Goal: Transaction & Acquisition: Purchase product/service

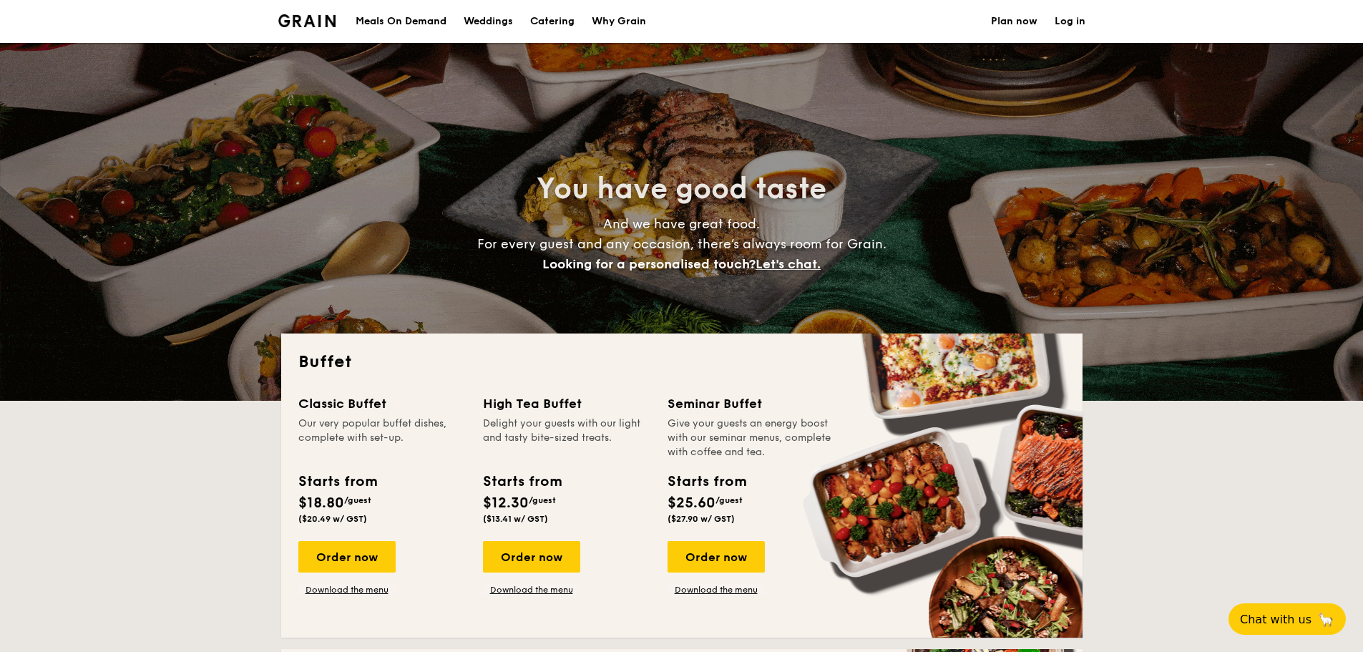
select select
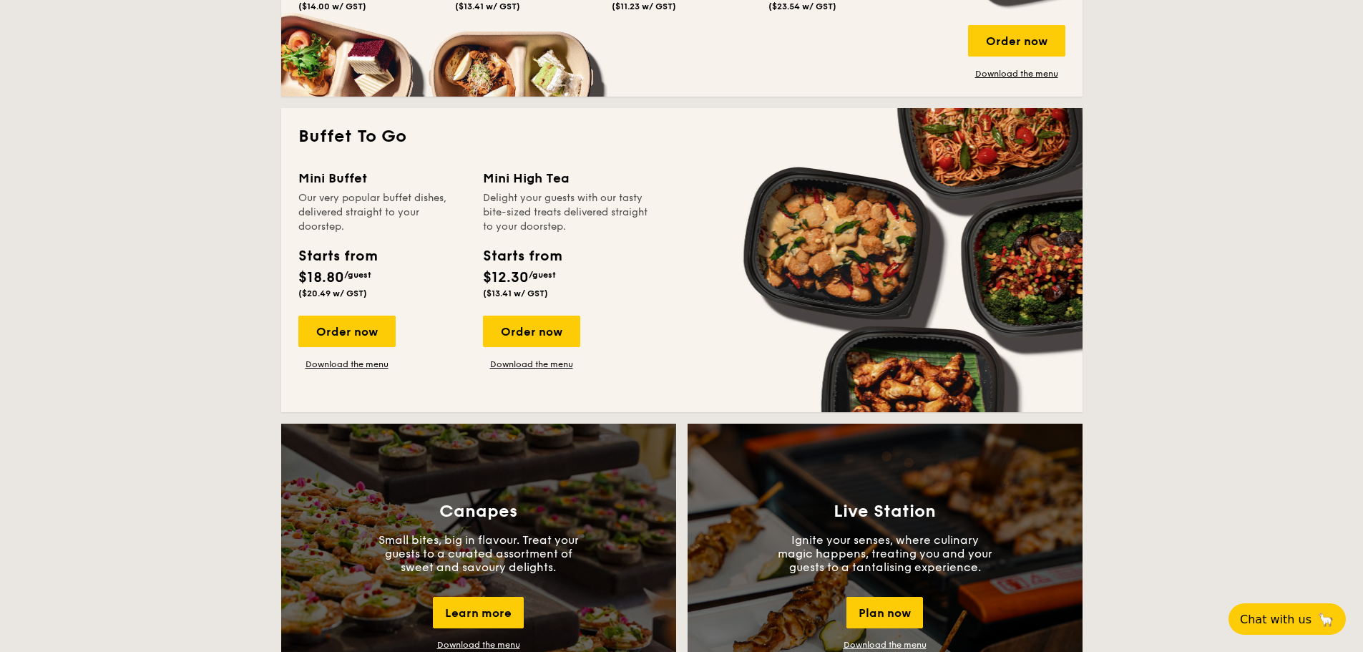
scroll to position [858, 0]
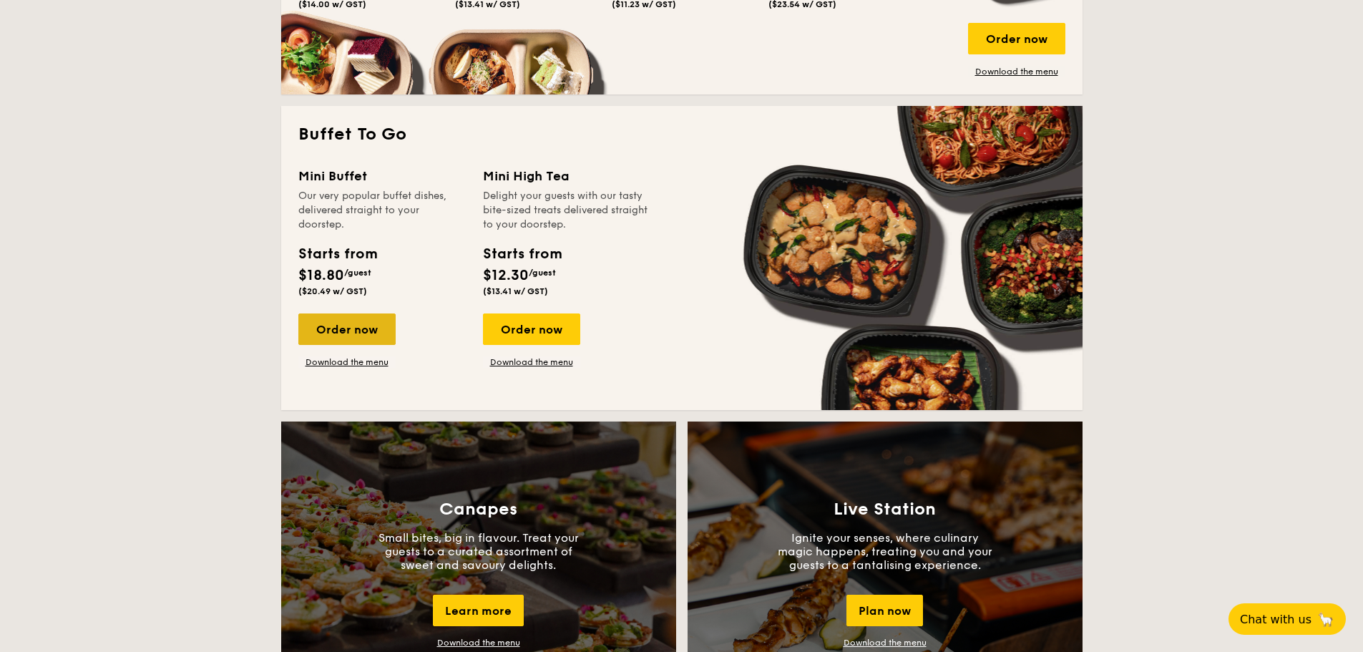
click at [373, 336] on div "Order now" at bounding box center [346, 328] width 97 height 31
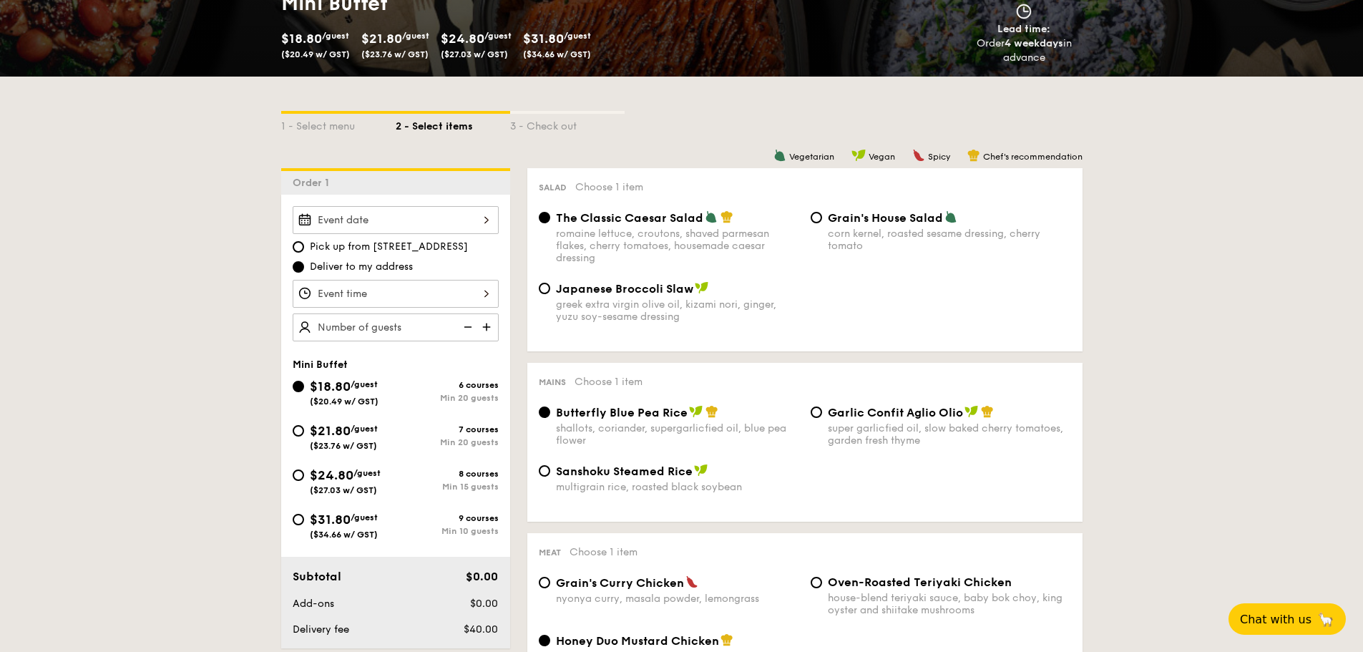
scroll to position [286, 0]
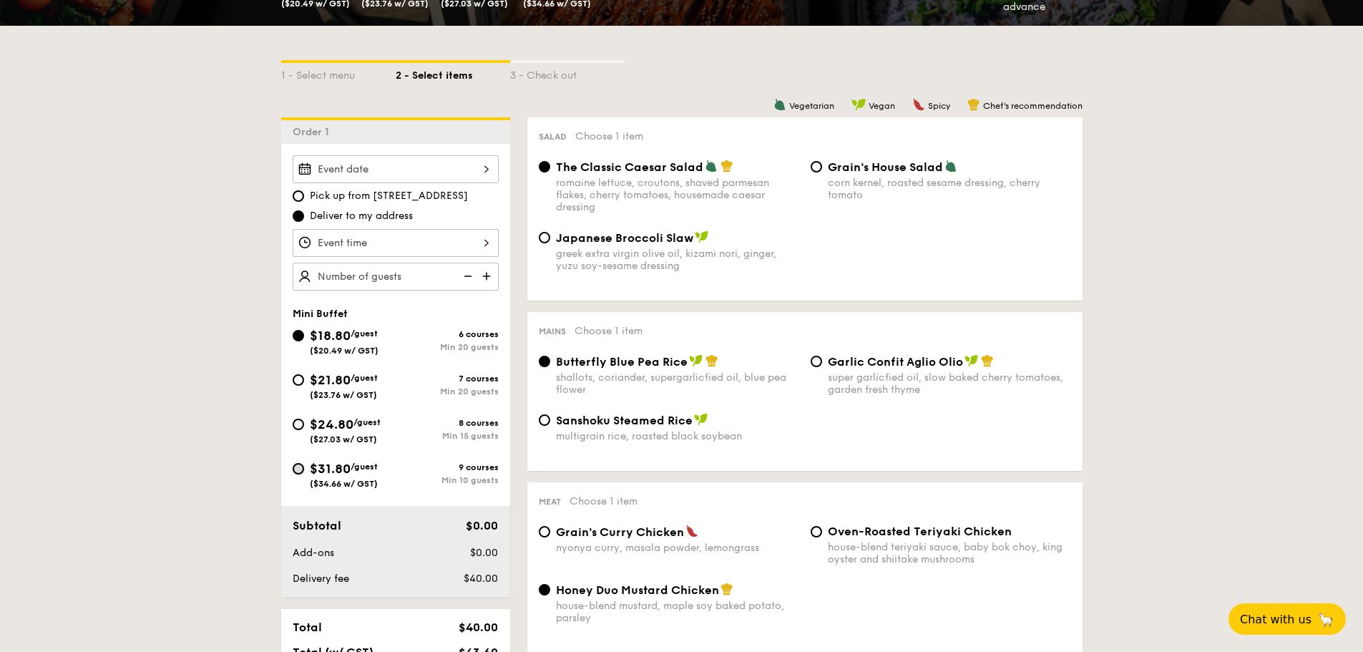
click at [299, 466] on input "$31.80 /guest ($34.66 w/ GST) 9 courses Min 10 guests" at bounding box center [298, 468] width 11 height 11
radio input "true"
radio input "false"
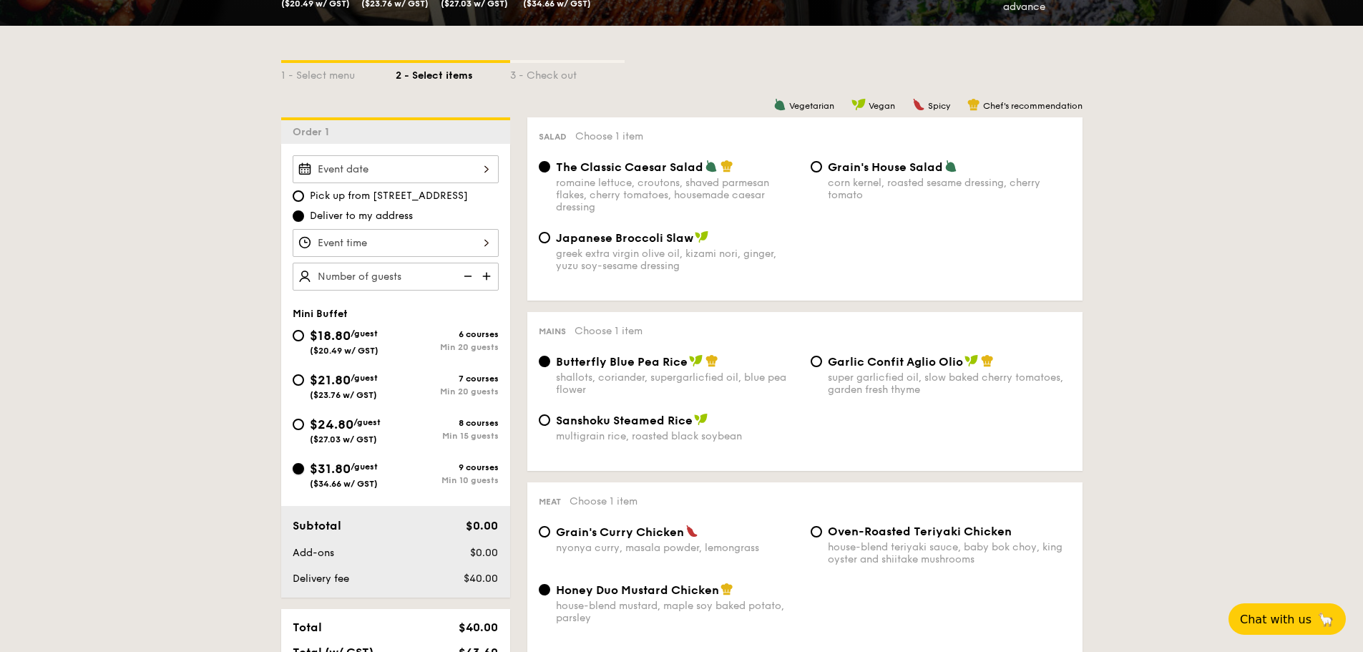
radio input "true"
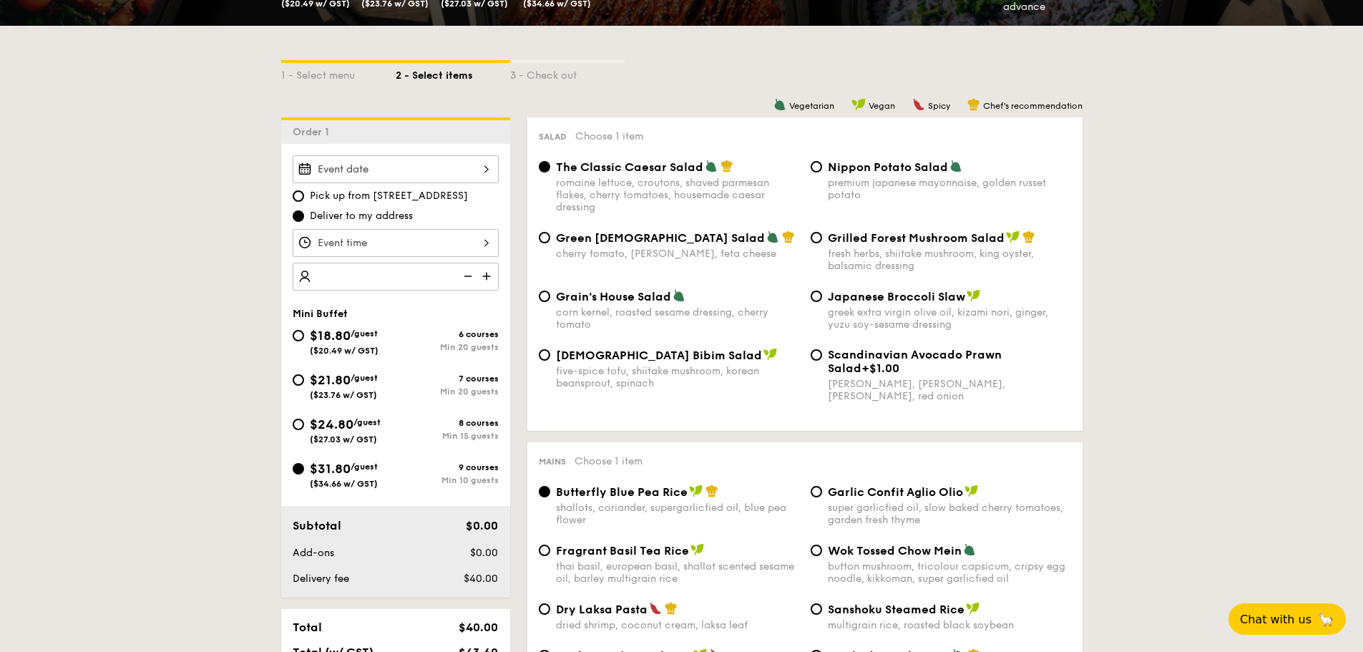
click at [481, 273] on img at bounding box center [487, 276] width 21 height 27
click at [486, 274] on img at bounding box center [487, 276] width 21 height 27
click at [466, 279] on img at bounding box center [466, 276] width 21 height 27
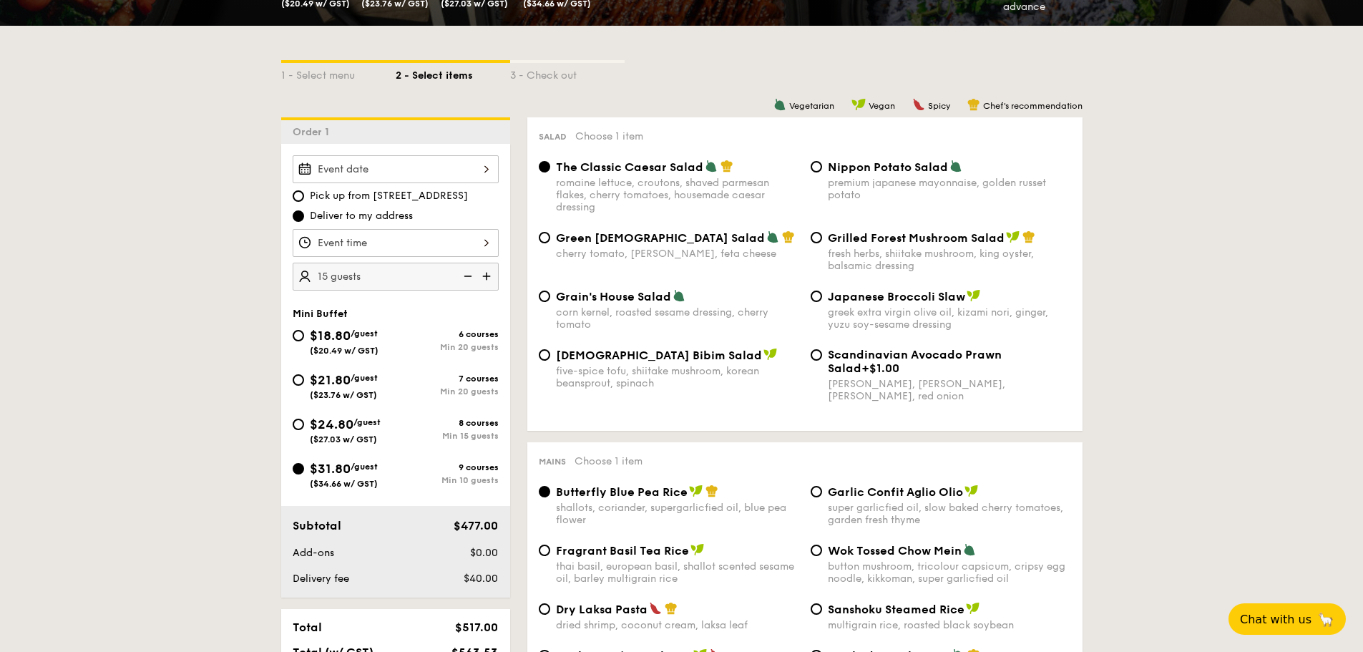
type input "10 guests"
click at [652, 363] on div "Korean Bibim Salad five-spice tofu, shiitake mushroom, korean beansprout, spina…" at bounding box center [677, 368] width 243 height 41
click at [550, 361] on input "Korean Bibim Salad five-spice tofu, shiitake mushroom, korean beansprout, spina…" at bounding box center [544, 354] width 11 height 11
radio input "true"
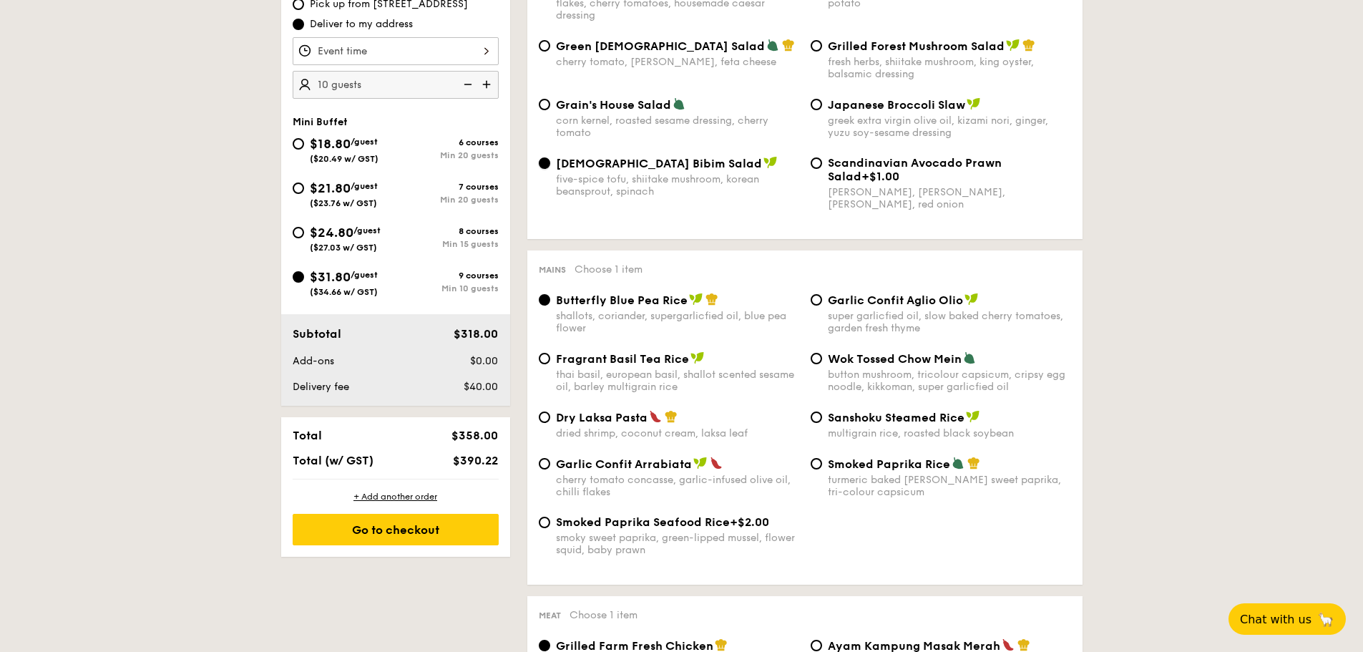
scroll to position [501, 0]
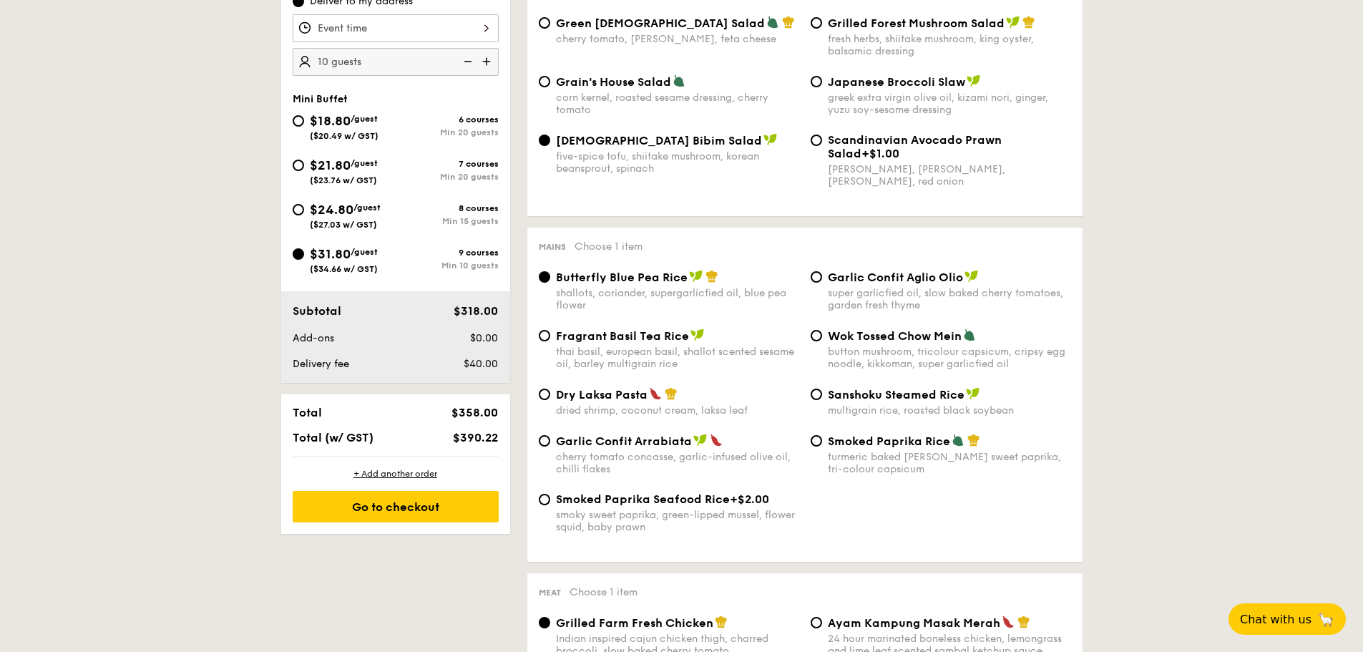
click at [933, 396] on span "Sanshoku Steamed Rice" at bounding box center [896, 395] width 137 height 14
click at [822, 396] on input "Sanshoku Steamed Rice multigrain rice, roasted black soybean" at bounding box center [816, 393] width 11 height 11
radio input "true"
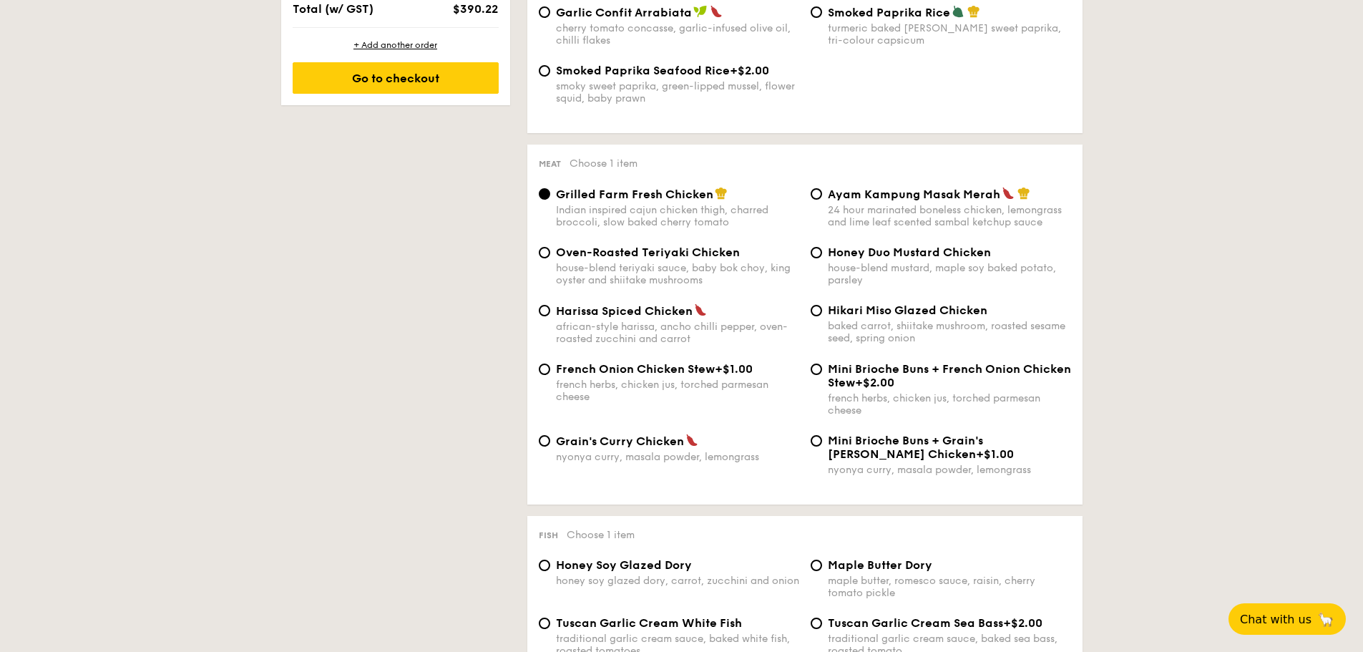
scroll to position [930, 0]
click at [644, 313] on span "Harissa Spiced Chicken" at bounding box center [624, 310] width 137 height 14
click at [550, 313] on input "Harissa Spiced Chicken african-style harissa, ancho chilli pepper, oven-roasted…" at bounding box center [544, 309] width 11 height 11
radio input "true"
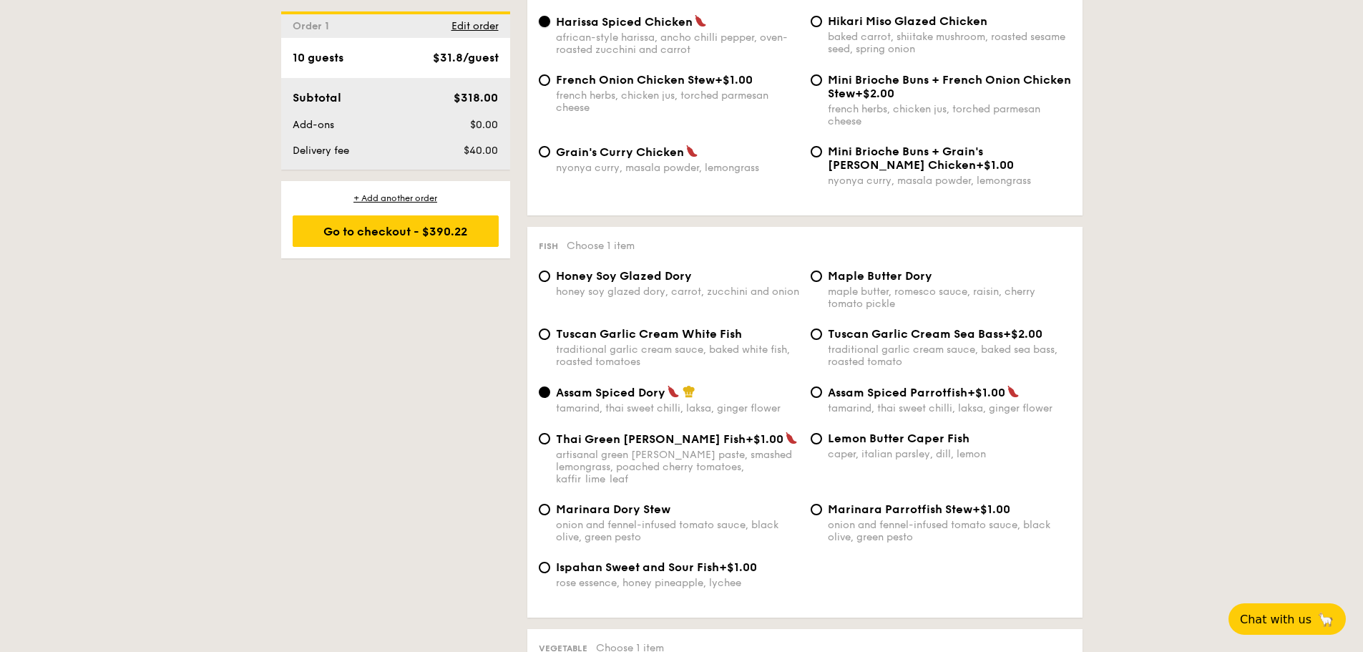
scroll to position [1288, 0]
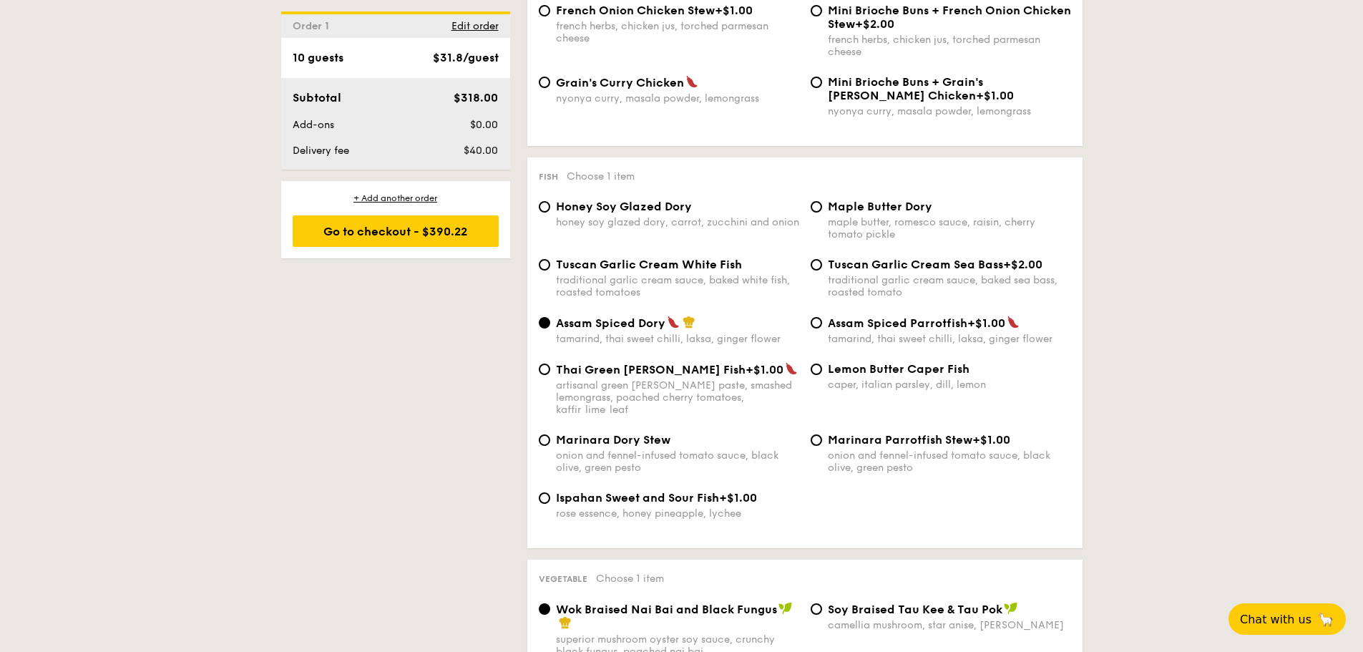
click at [666, 205] on span "Honey Soy Glazed Dory" at bounding box center [624, 207] width 136 height 14
click at [550, 205] on input "Honey Soy Glazed Dory honey soy glazed dory, carrot, zucchini and onion" at bounding box center [544, 206] width 11 height 11
radio input "true"
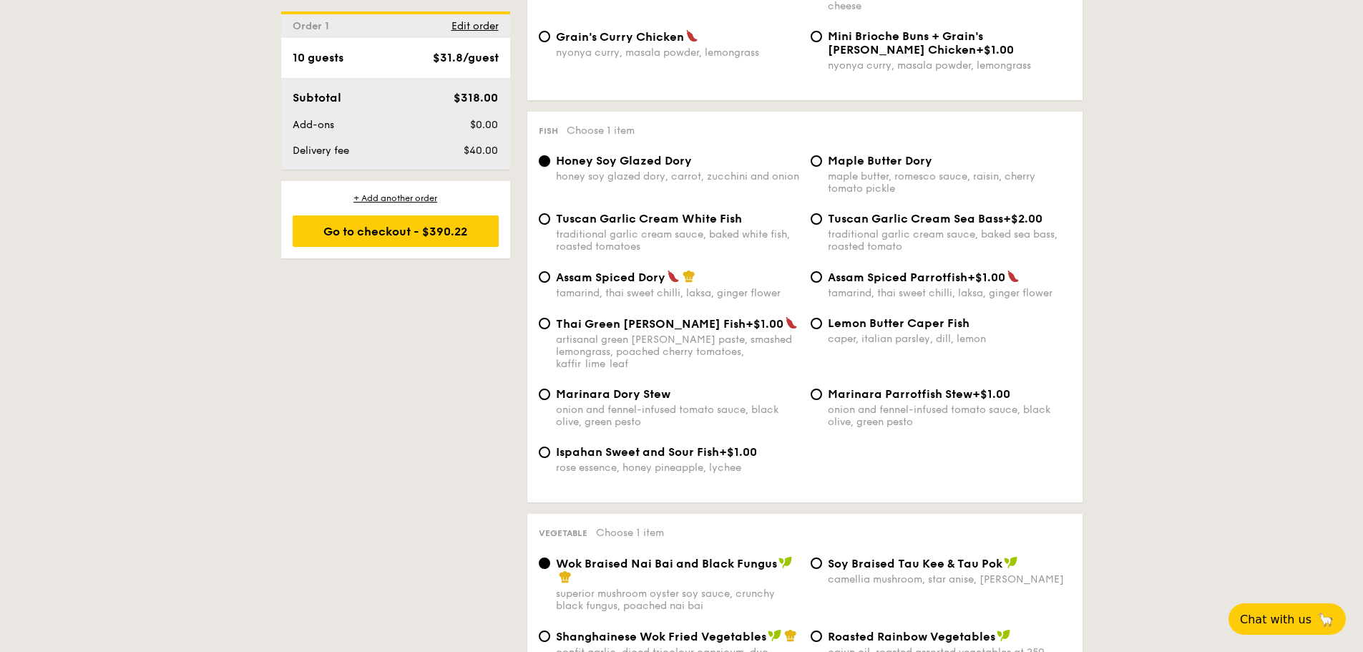
scroll to position [1645, 0]
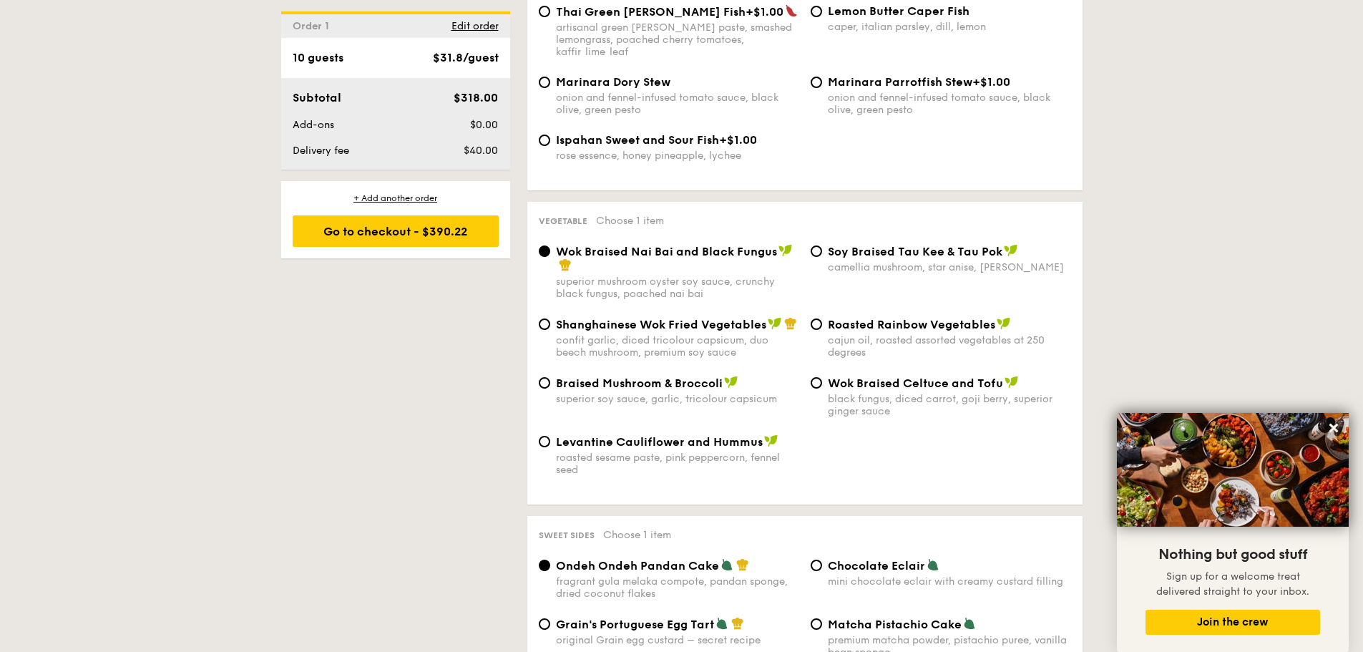
click at [941, 318] on span "Roasted Rainbow Vegetables" at bounding box center [911, 325] width 167 height 14
click at [822, 318] on input "Roasted Rainbow Vegetables cajun oil, roasted assorted vegetables at 250 degrees" at bounding box center [816, 323] width 11 height 11
radio input "true"
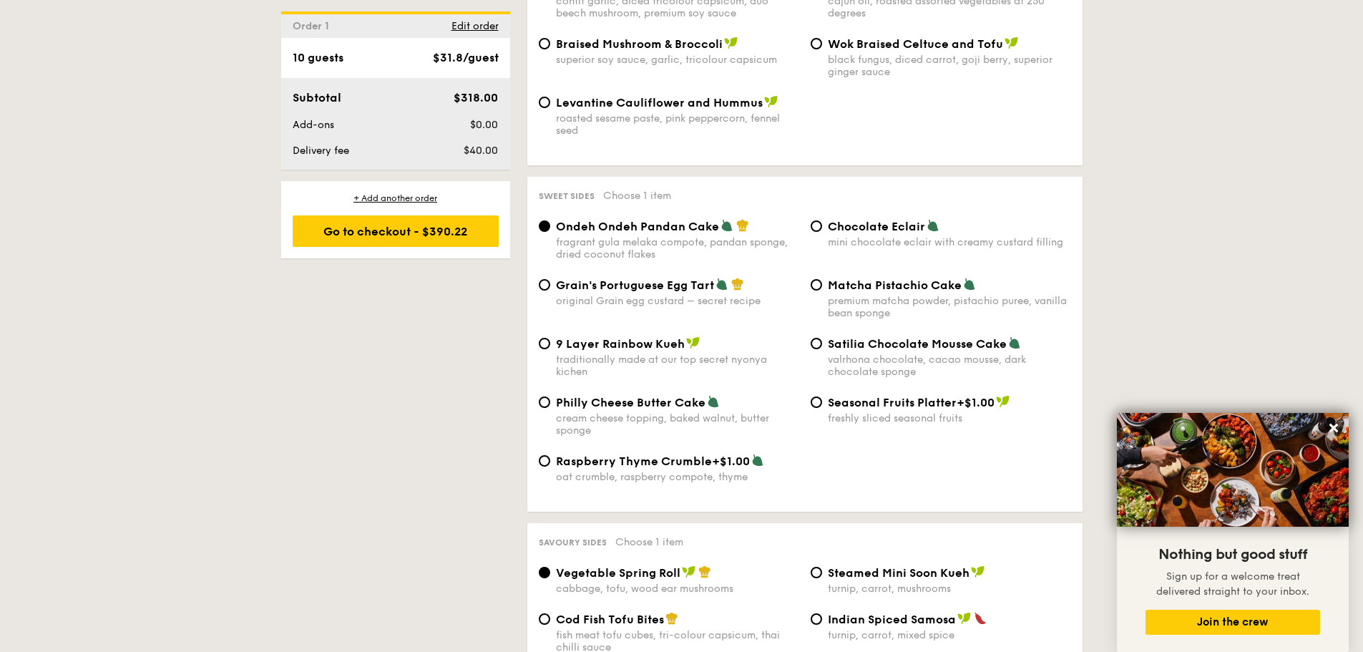
scroll to position [2003, 0]
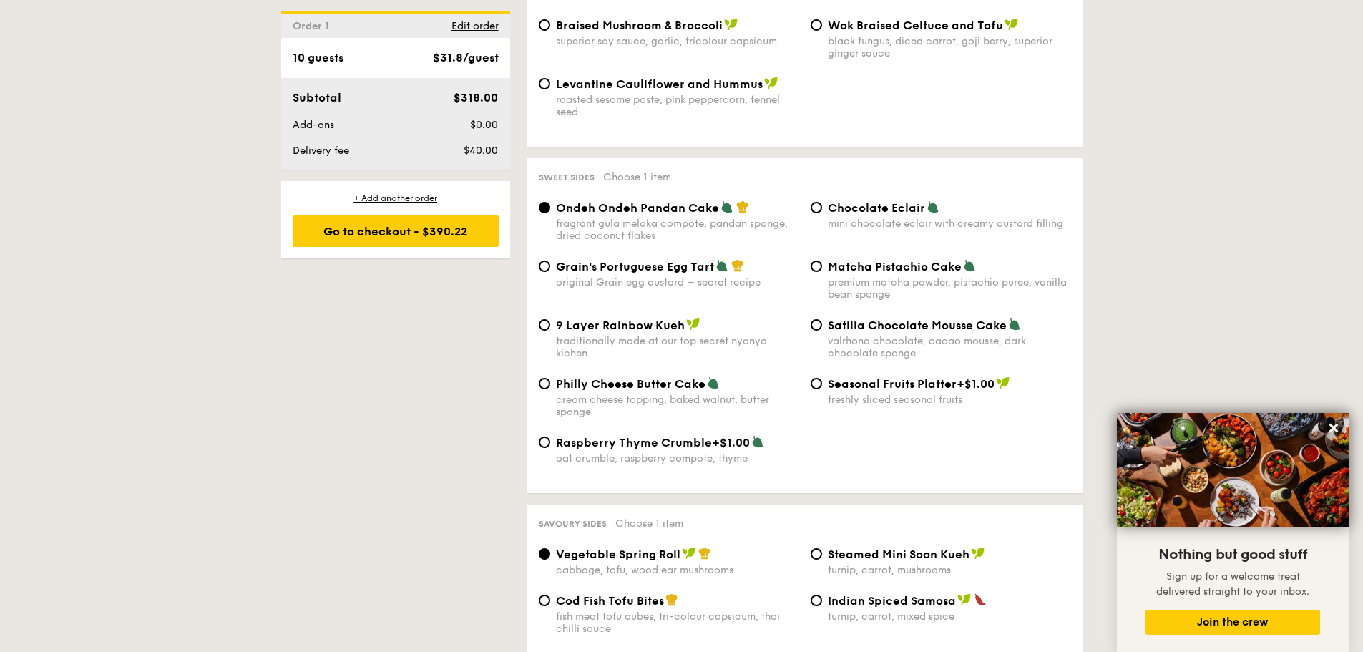
click at [626, 318] on span "9 Layer Rainbow Kueh" at bounding box center [620, 325] width 129 height 14
click at [550, 319] on input "9 Layer Rainbow Kueh traditionally made at our top secret nyonya kichen" at bounding box center [544, 324] width 11 height 11
radio input "true"
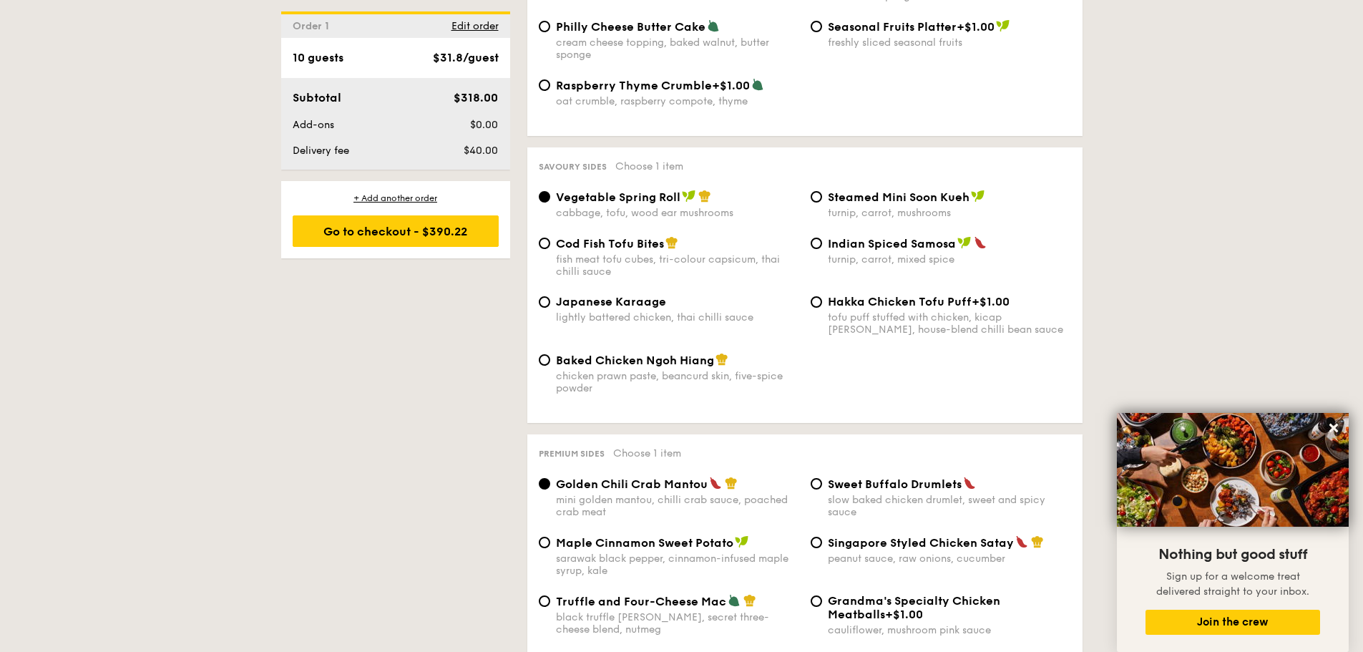
scroll to position [2361, 0]
click at [937, 236] on span "Indian Spiced Samosa" at bounding box center [892, 243] width 128 height 14
click at [822, 237] on input "Indian Spiced Samosa turnip, carrot, mixed spice" at bounding box center [816, 242] width 11 height 11
radio input "true"
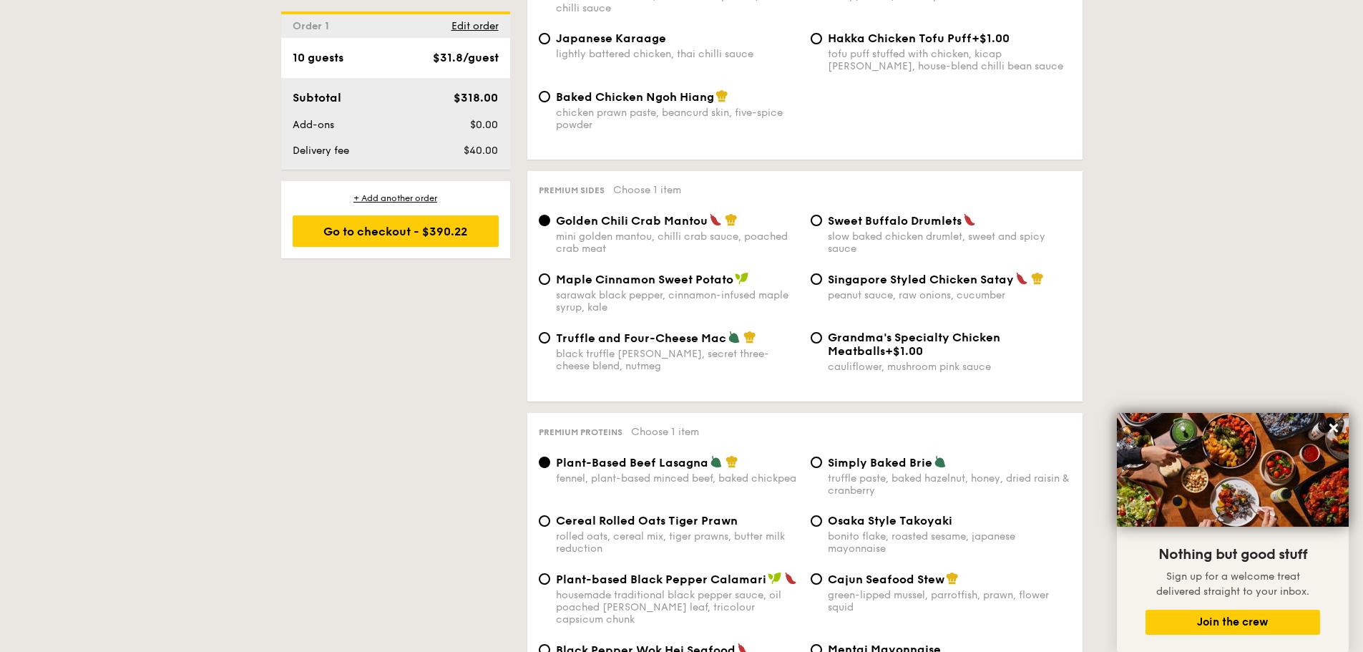
scroll to position [2718, 0]
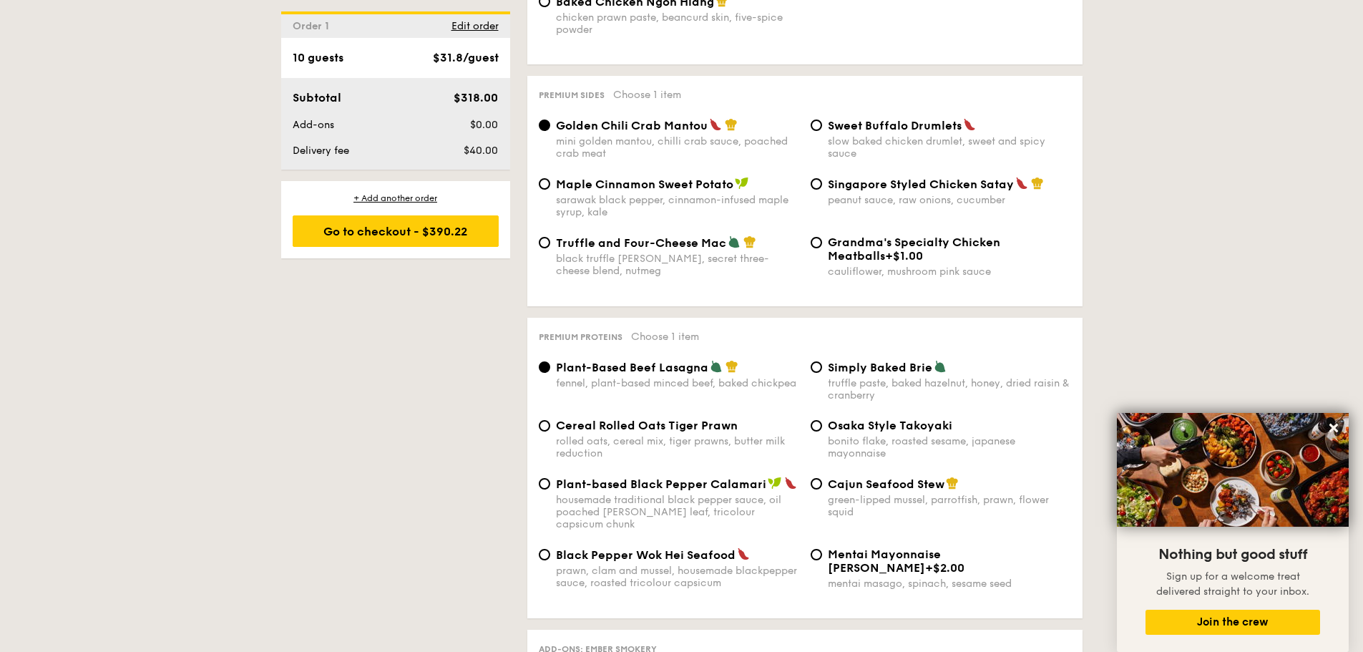
click at [708, 177] on span "Maple Cinnamon Sweet Potato" at bounding box center [644, 184] width 177 height 14
click at [550, 178] on input "Maple Cinnamon Sweet Potato sarawak black pepper, cinnamon-infused maple syrup,…" at bounding box center [544, 183] width 11 height 11
radio input "true"
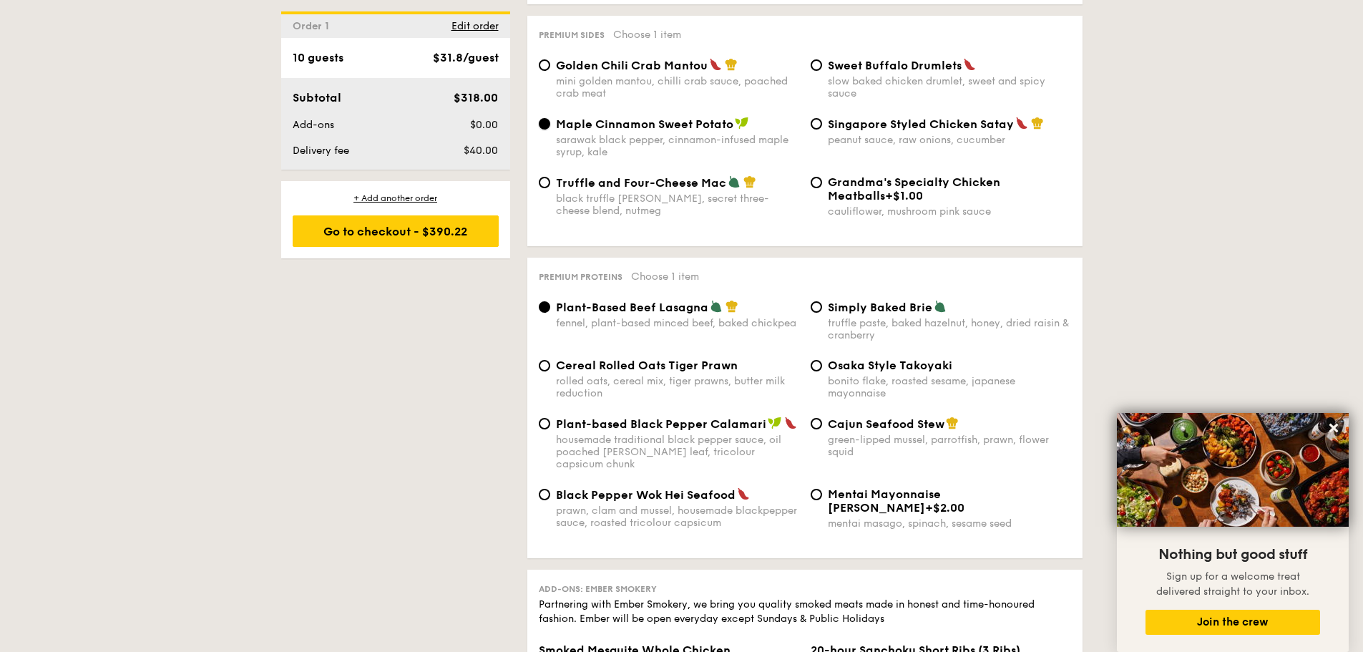
scroll to position [2933, 0]
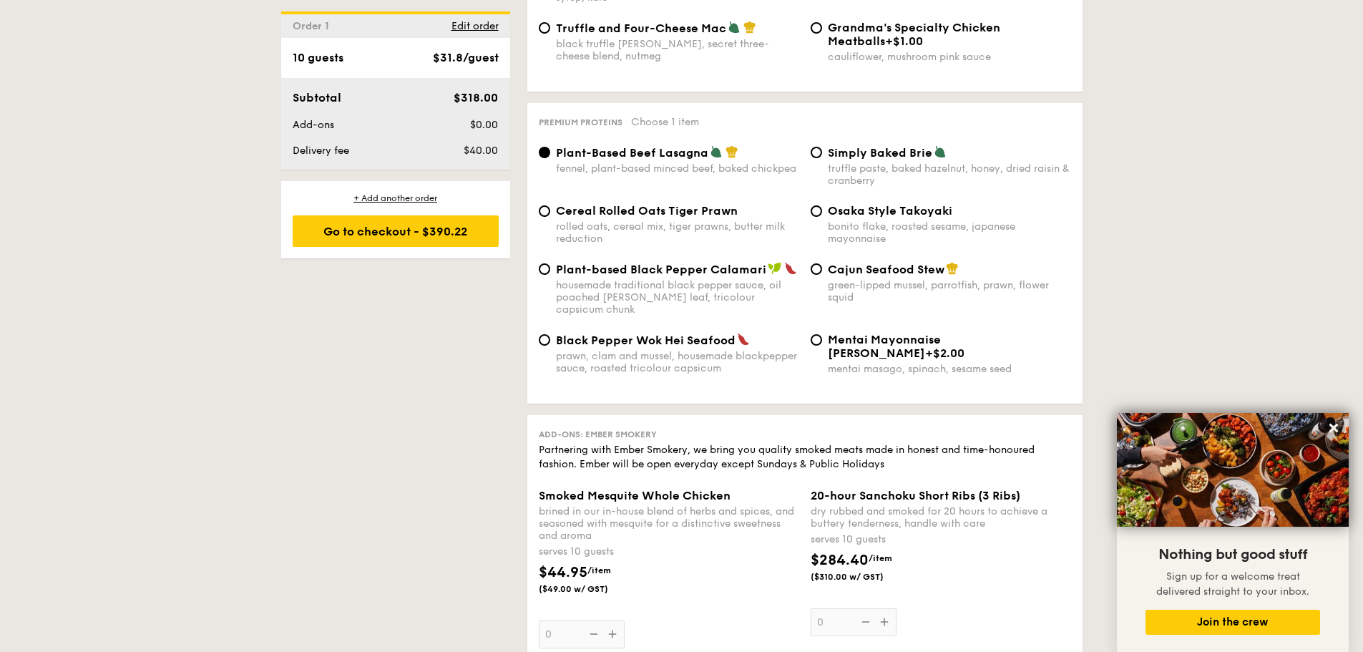
click at [732, 263] on span "Plant-based Black Pepper Calamari" at bounding box center [661, 270] width 210 height 14
click at [550, 263] on input "Plant-based Black Pepper Calamari housemade traditional black pepper sauce, oil…" at bounding box center [544, 268] width 11 height 11
radio input "true"
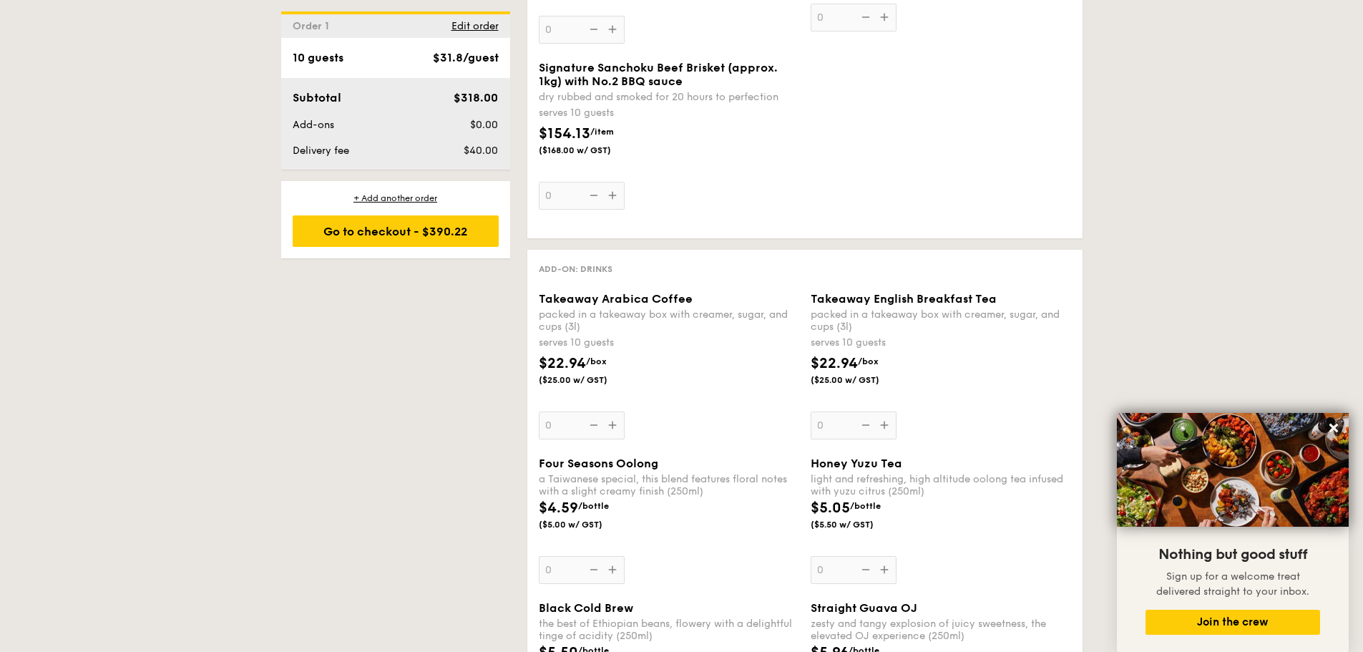
scroll to position [3291, 0]
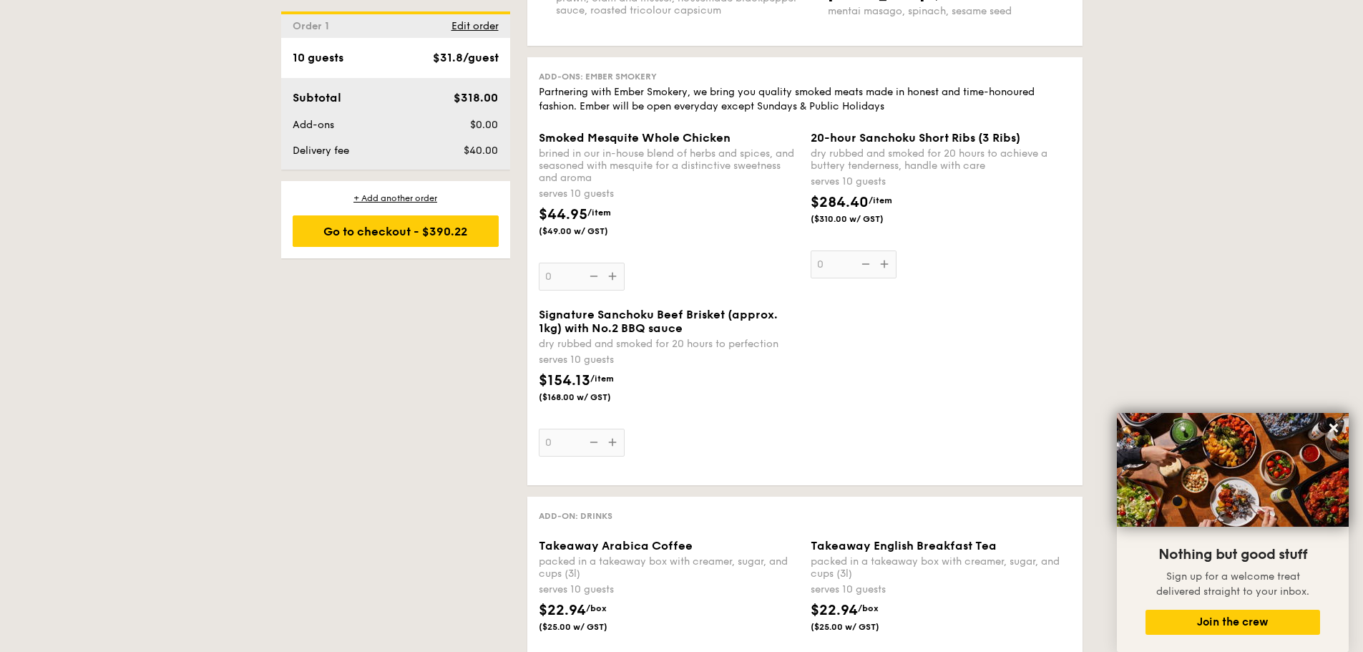
drag, startPoint x: 401, startPoint y: 197, endPoint x: 910, endPoint y: 220, distance: 509.2
click at [401, 196] on div "+ Add another order" at bounding box center [396, 197] width 206 height 11
radio input "true"
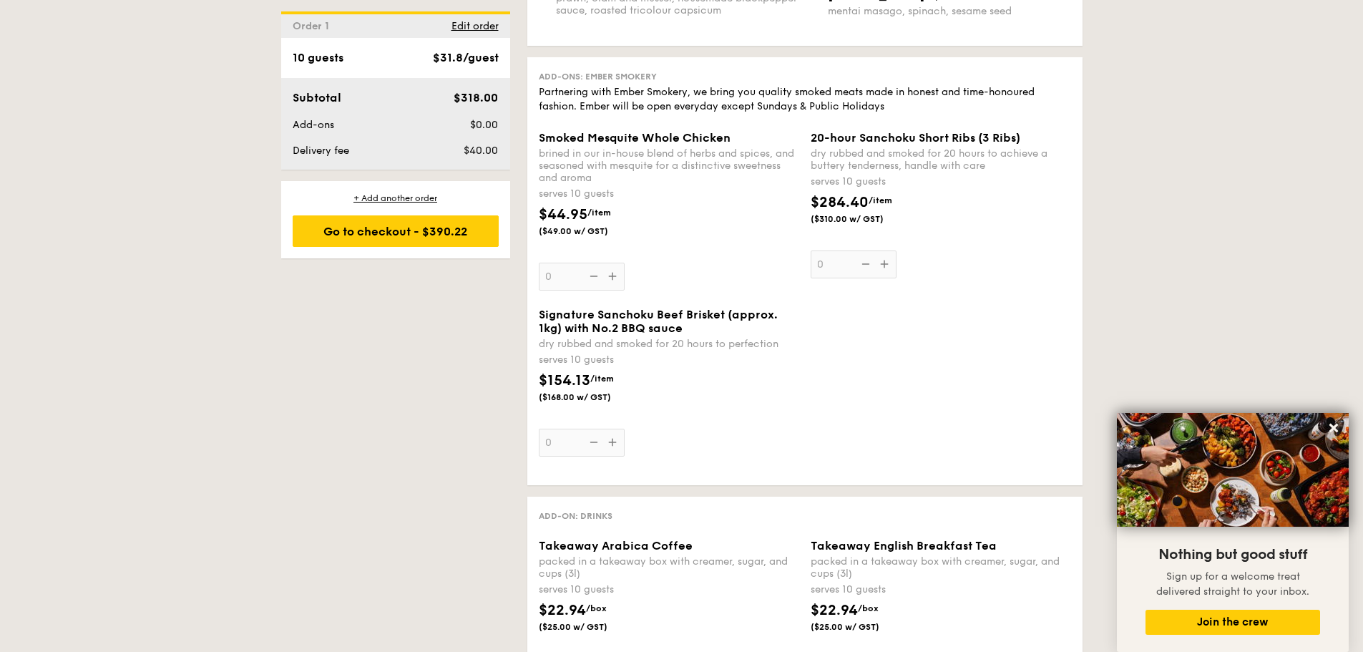
radio input "true"
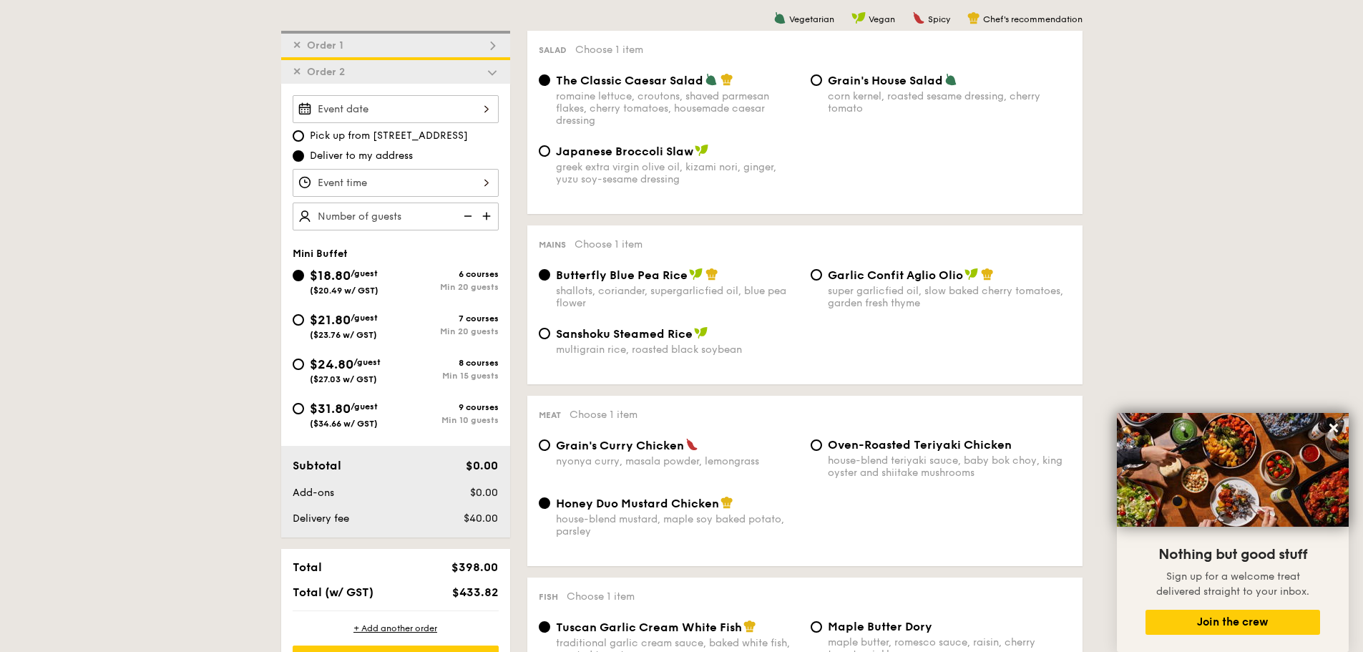
scroll to position [337, 0]
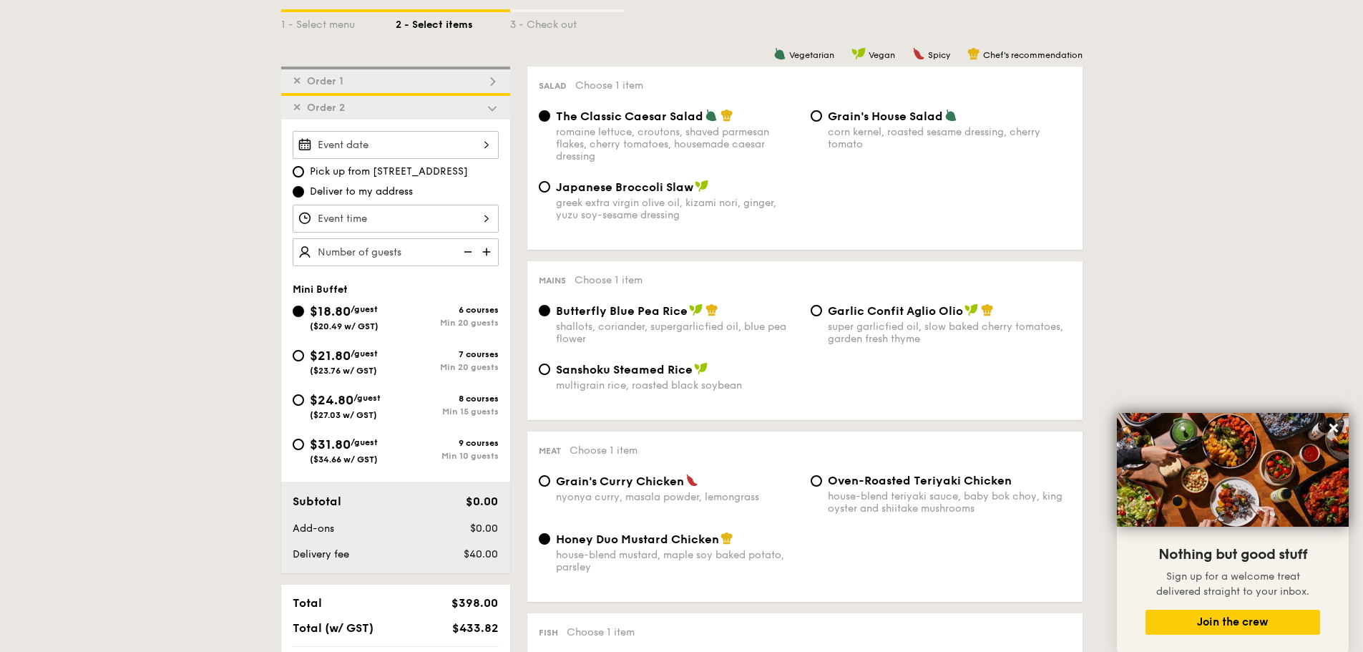
click at [295, 111] on span "✕" at bounding box center [297, 108] width 9 height 12
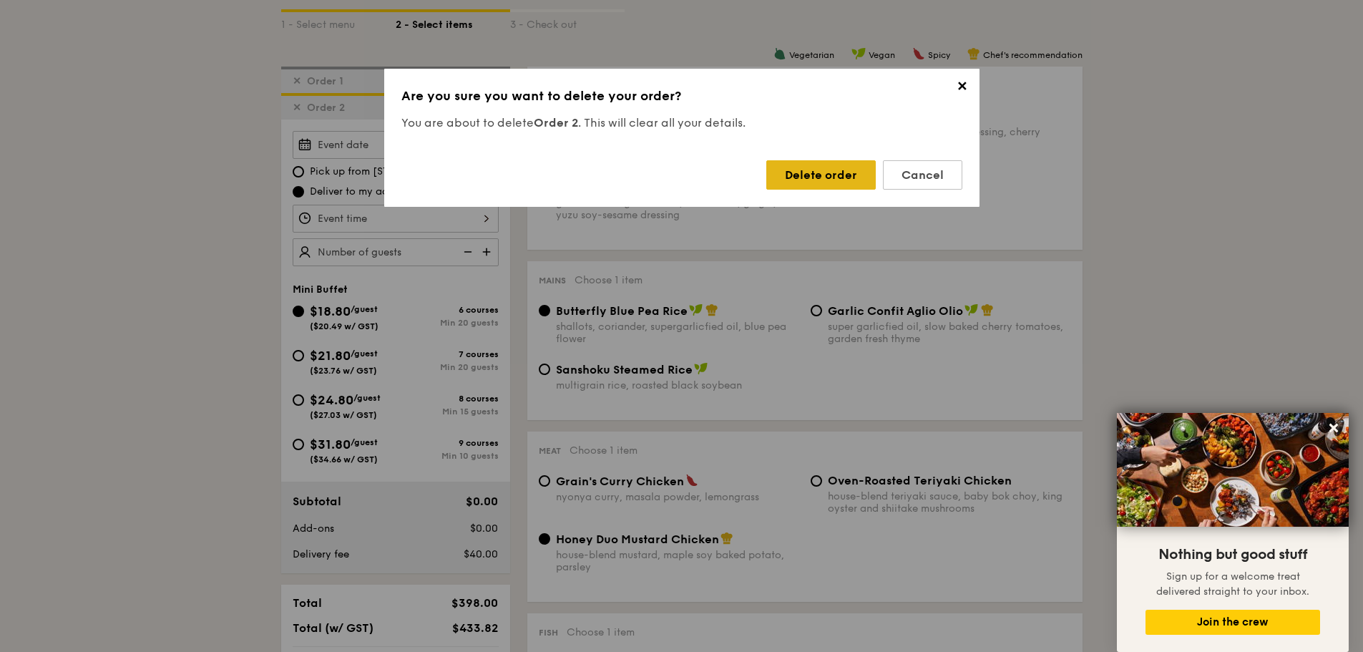
click at [823, 170] on div "Delete order" at bounding box center [820, 174] width 109 height 29
radio input "false"
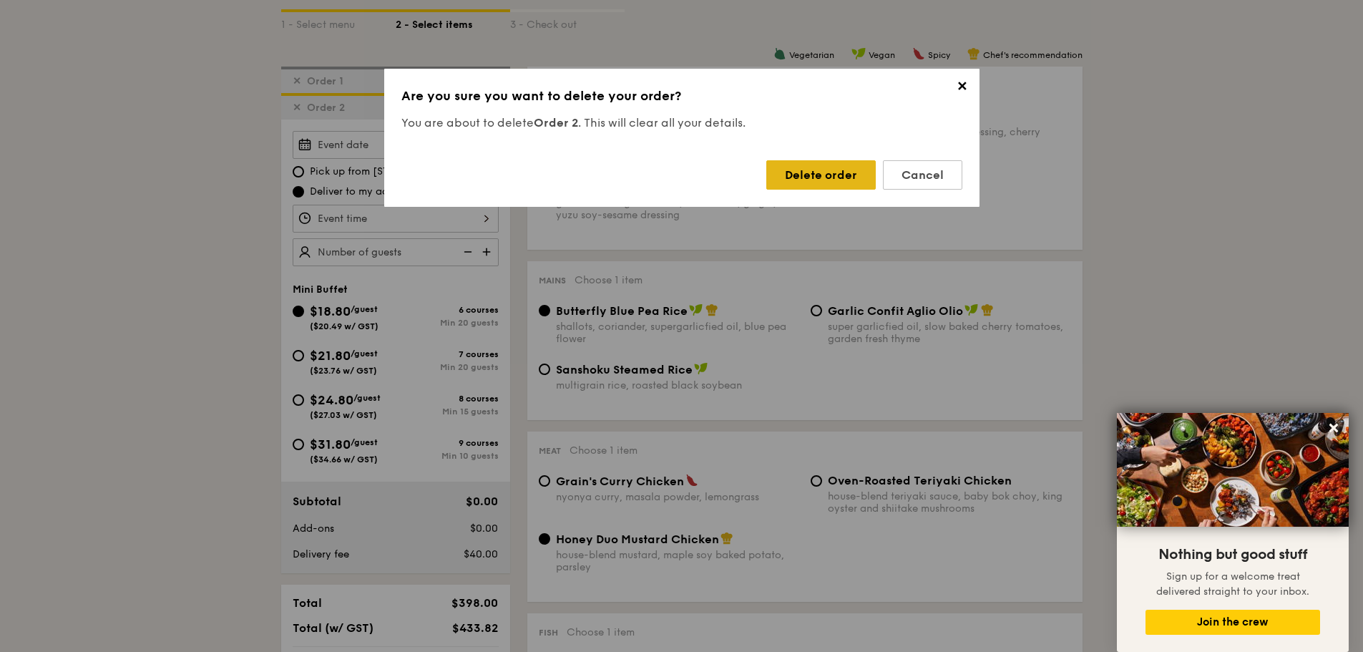
radio input "false"
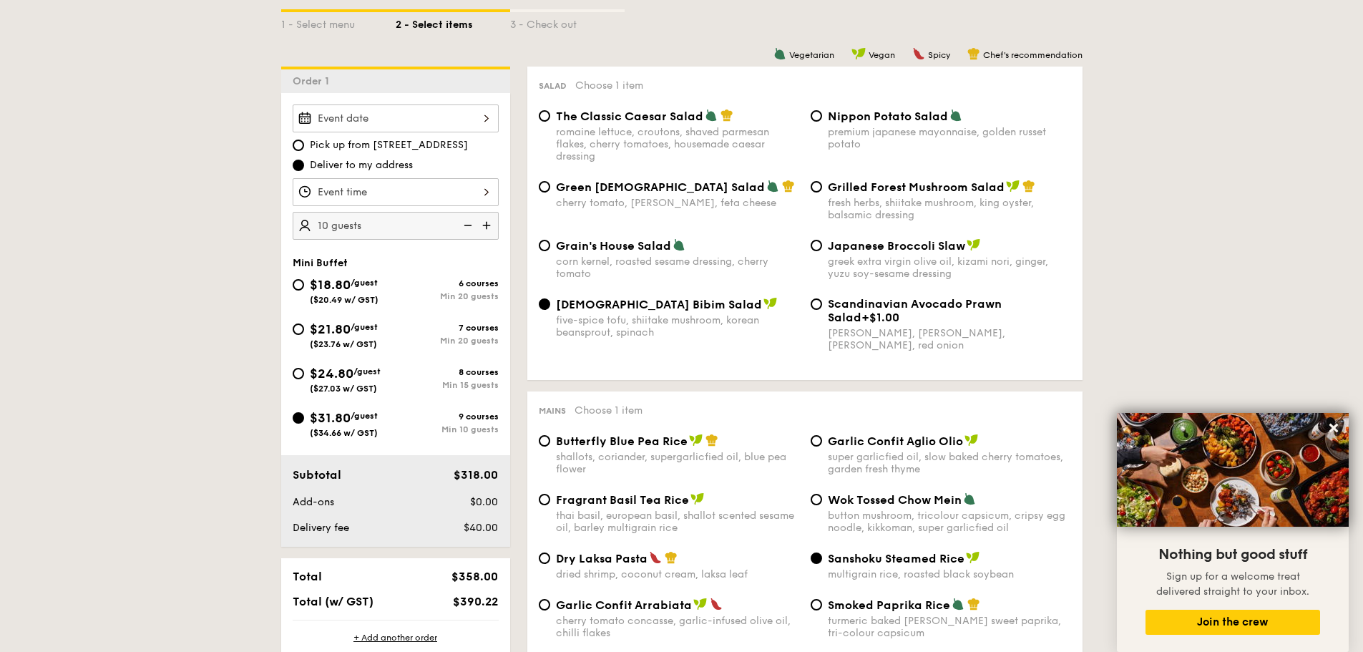
click at [434, 120] on div at bounding box center [396, 118] width 206 height 28
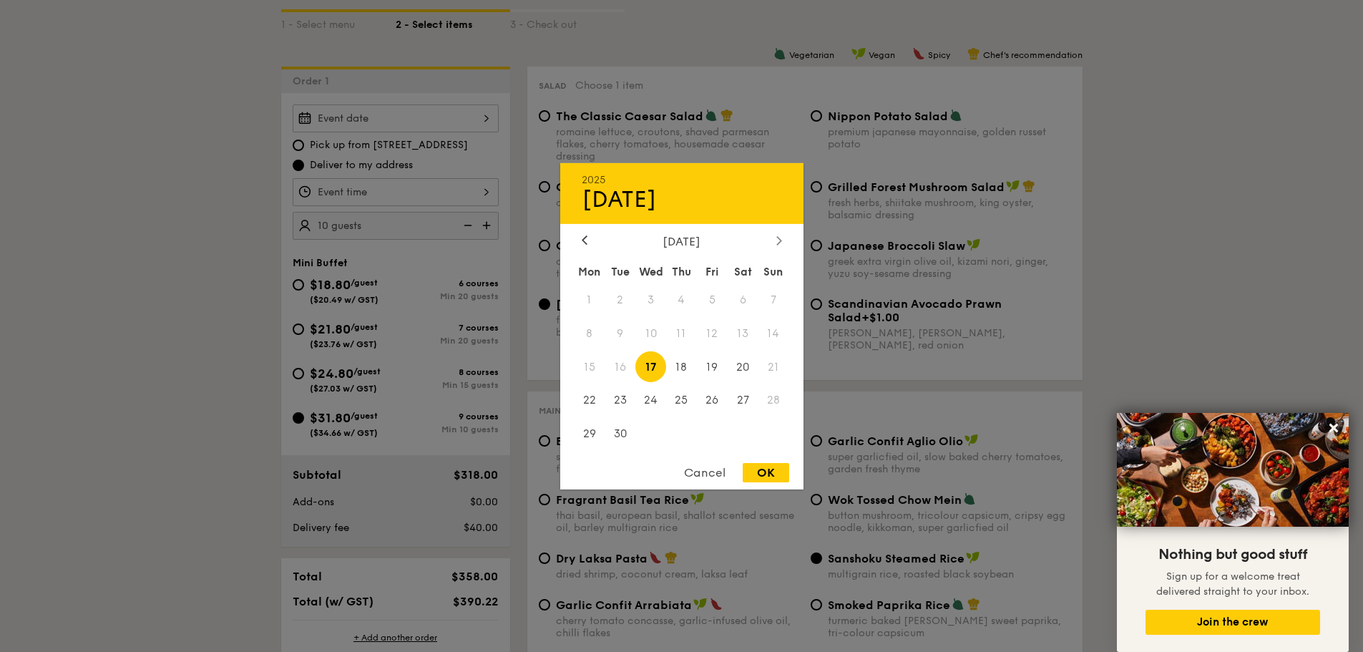
click at [776, 242] on div at bounding box center [779, 241] width 13 height 14
click at [769, 368] on span "19" at bounding box center [773, 366] width 31 height 31
click at [582, 241] on icon at bounding box center [585, 239] width 6 height 9
click at [777, 240] on icon at bounding box center [779, 239] width 6 height 9
click at [778, 240] on icon at bounding box center [779, 239] width 6 height 9
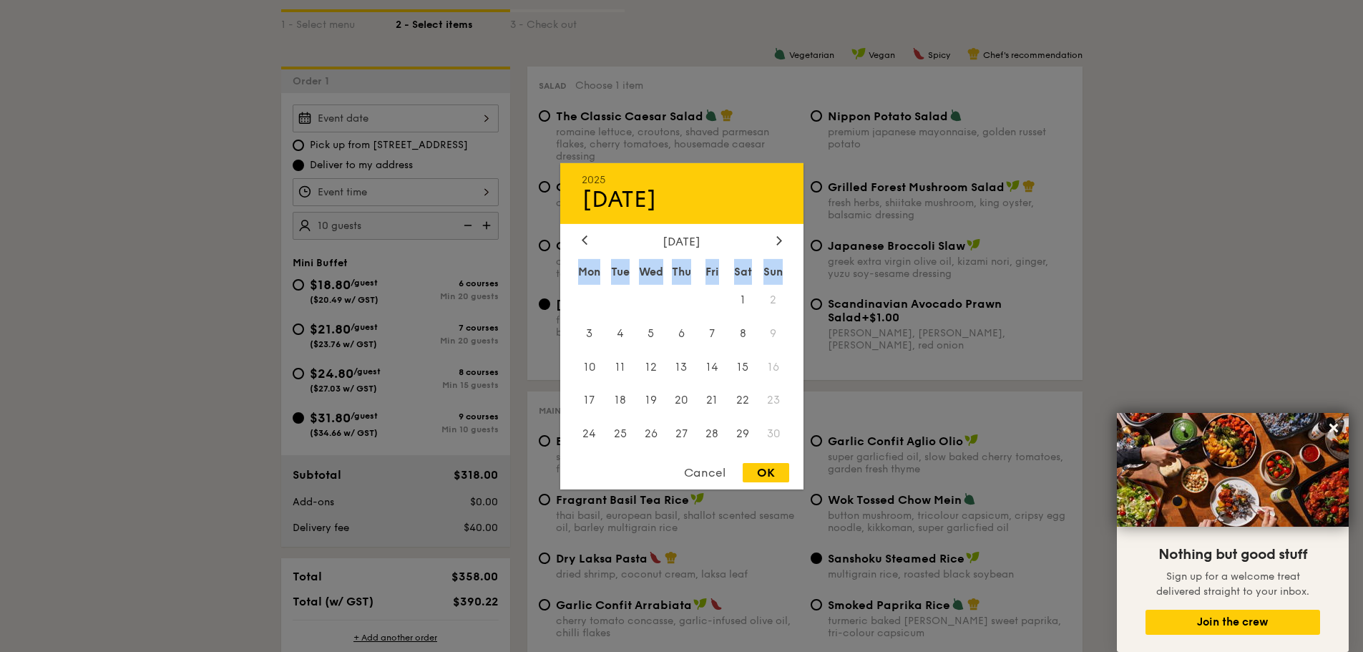
drag, startPoint x: 679, startPoint y: 253, endPoint x: 686, endPoint y: 241, distance: 13.5
click at [680, 253] on div "[DATE] Mon Tue Wed Thu Fri Sat Sun 1 2 3 4 5 6 7 8 9 10 11 12 13 14 15 16 17 18…" at bounding box center [681, 342] width 243 height 217
click at [686, 240] on div "[DATE]" at bounding box center [682, 241] width 200 height 14
click at [579, 243] on div at bounding box center [584, 241] width 13 height 14
click at [783, 240] on div at bounding box center [779, 241] width 13 height 14
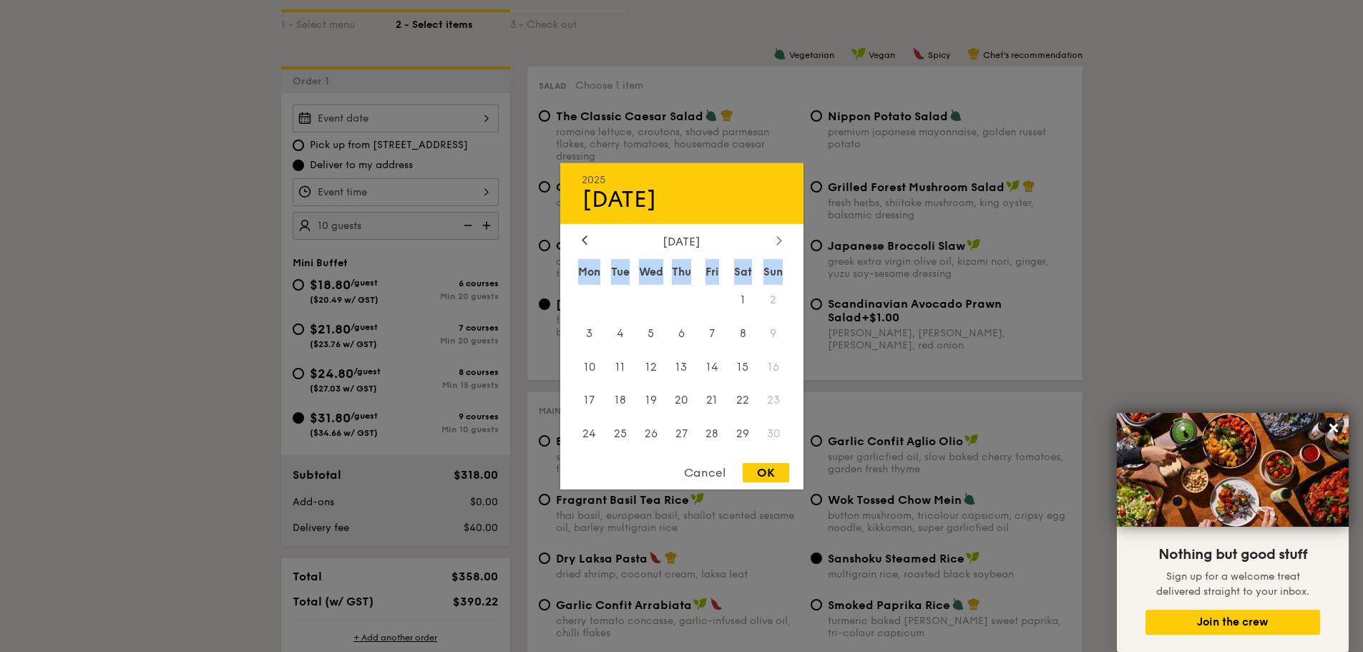
click at [783, 240] on div at bounding box center [779, 241] width 13 height 14
drag, startPoint x: 576, startPoint y: 237, endPoint x: 583, endPoint y: 235, distance: 7.3
click at [577, 237] on div "[DATE]" at bounding box center [681, 241] width 243 height 14
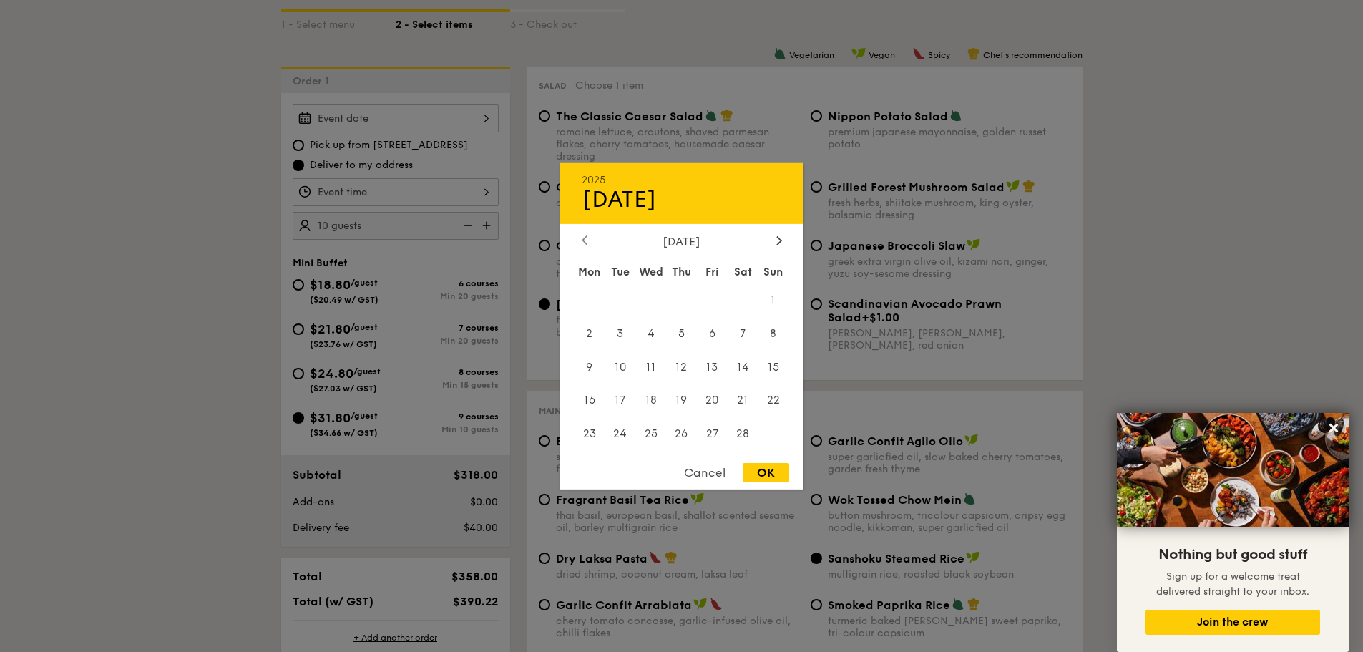
click at [584, 235] on icon at bounding box center [585, 239] width 6 height 9
click at [772, 233] on div "2025 Sep [DATE] Tue Wed Thu Fri Sat Sun 1 2 3 4 5 6 7 8 9 10 11 12 13 14 15 16 …" at bounding box center [681, 325] width 243 height 326
click at [778, 240] on icon at bounding box center [779, 239] width 6 height 9
drag, startPoint x: 579, startPoint y: 233, endPoint x: 584, endPoint y: 242, distance: 10.6
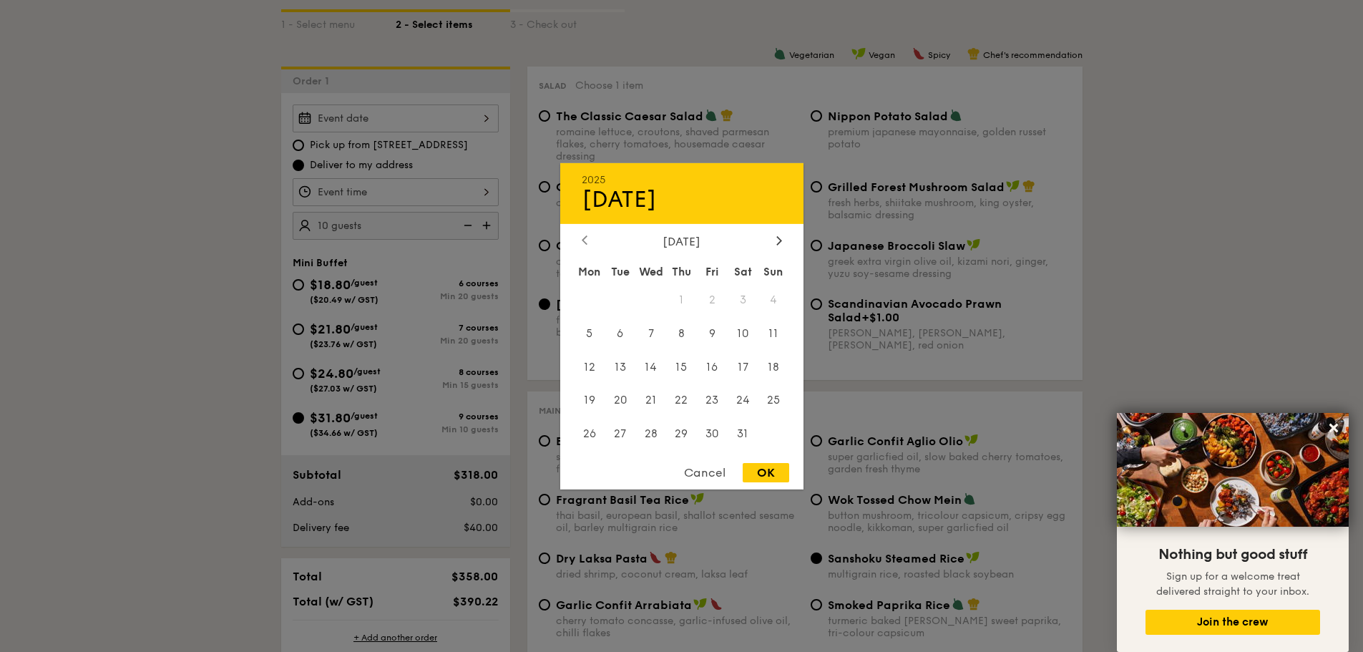
click at [582, 234] on div "2025 Sep [DATE] Tue Wed Thu Fri Sat Sun 1 2 3 4 5 6 7 8 9 10 11 12 13 14 15 16 …" at bounding box center [681, 325] width 243 height 326
click at [584, 242] on icon at bounding box center [584, 240] width 4 height 9
click at [694, 476] on div "Cancel" at bounding box center [705, 472] width 70 height 19
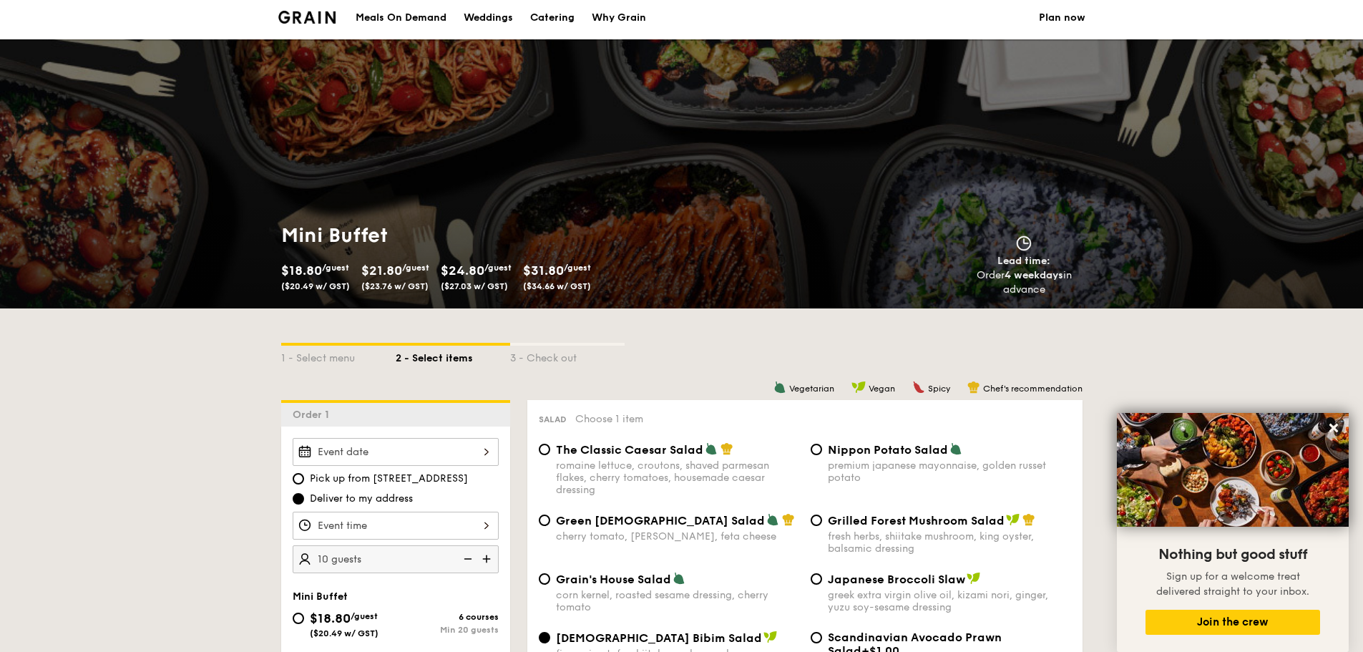
scroll to position [0, 0]
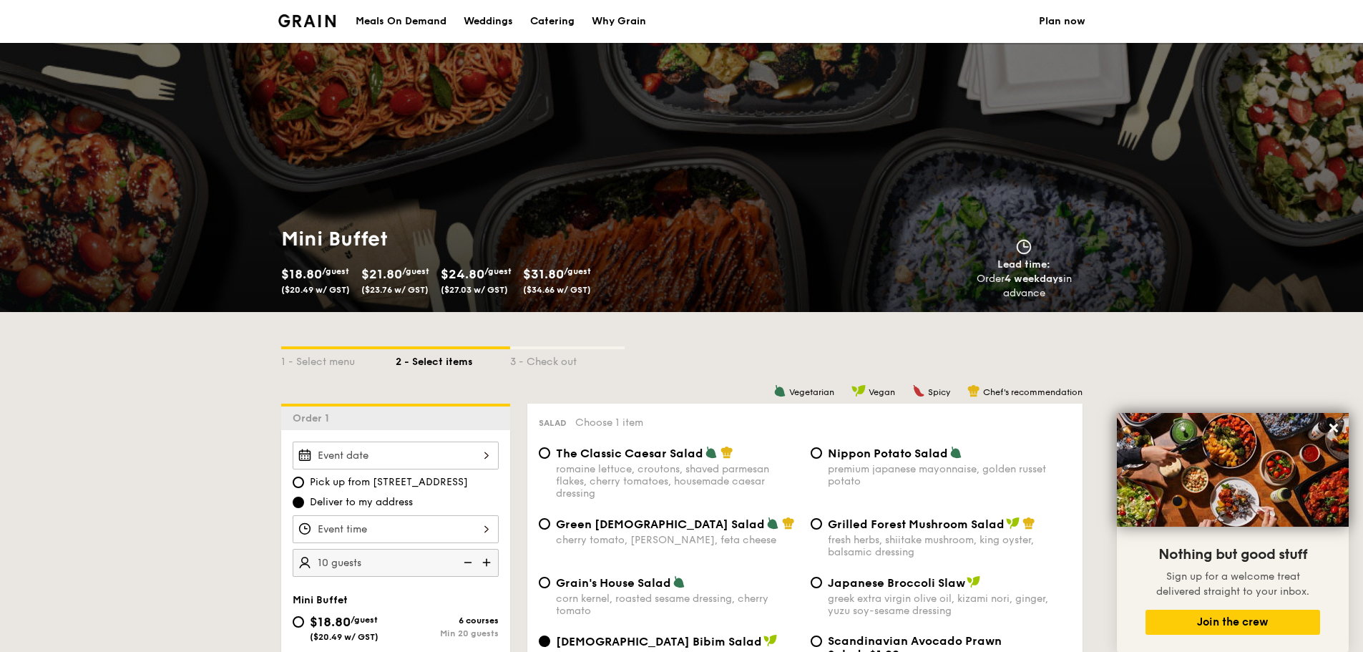
click at [310, 17] on img at bounding box center [307, 20] width 58 height 13
